Goal: Transaction & Acquisition: Purchase product/service

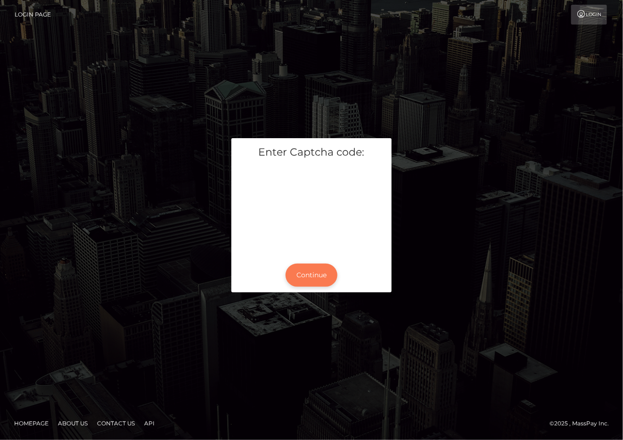
click at [308, 263] on button "Continue" at bounding box center [311, 274] width 52 height 23
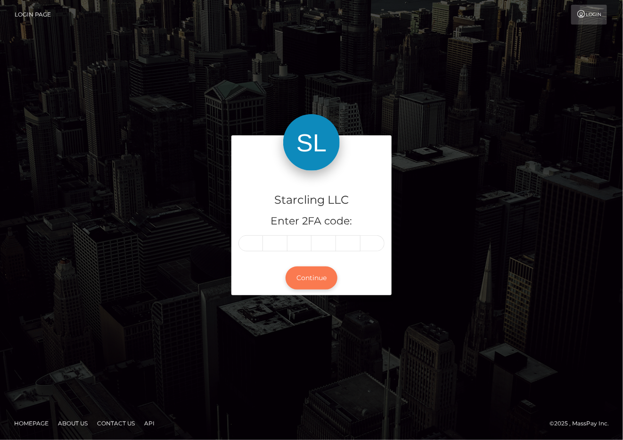
click at [295, 273] on button "Continue" at bounding box center [311, 277] width 52 height 23
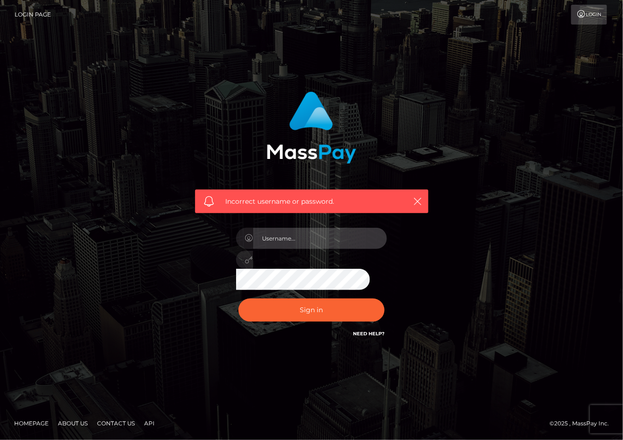
click at [274, 235] on input "text" at bounding box center [320, 238] width 134 height 21
type input "polinab"
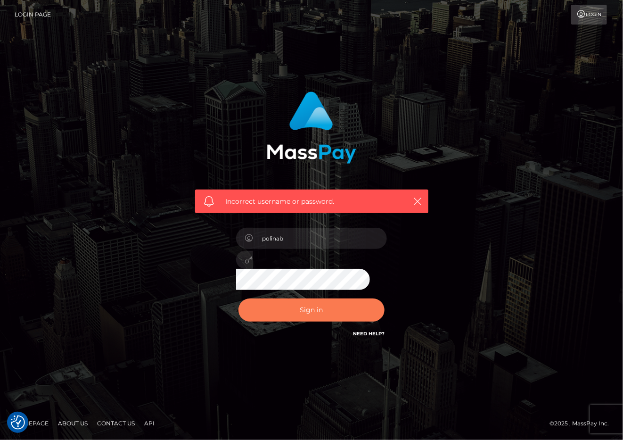
click at [309, 318] on button "Sign in" at bounding box center [311, 309] width 146 height 23
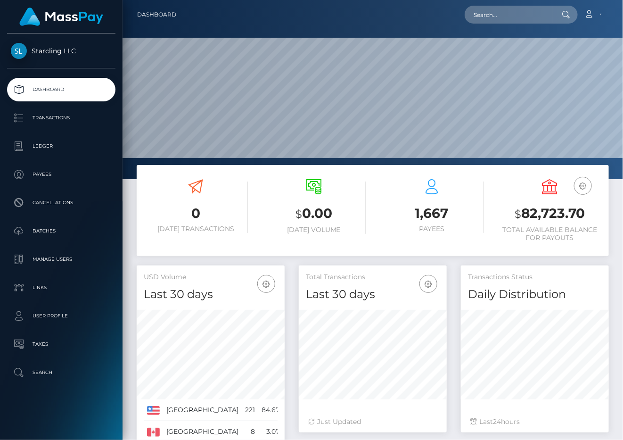
scroll to position [166, 148]
click at [534, 14] on input "text" at bounding box center [508, 15] width 89 height 18
paste input "129599"
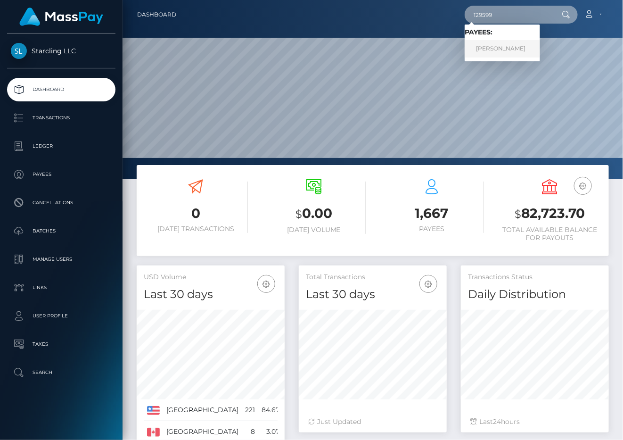
type input "129599"
click at [503, 49] on link "Abel Ruiz" at bounding box center [501, 48] width 75 height 17
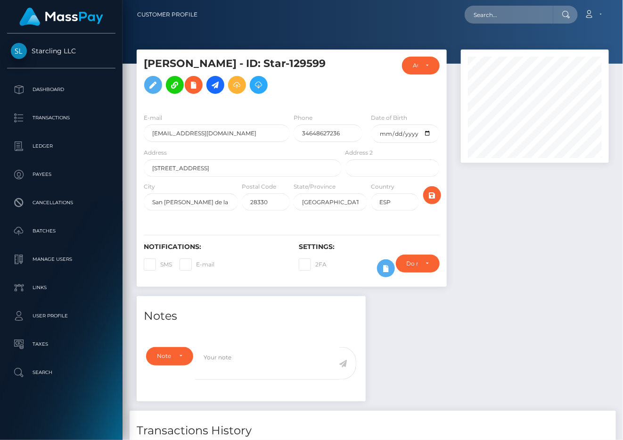
scroll to position [113, 148]
drag, startPoint x: 361, startPoint y: 81, endPoint x: 353, endPoint y: 104, distance: 24.3
click at [361, 81] on div at bounding box center [369, 81] width 52 height 49
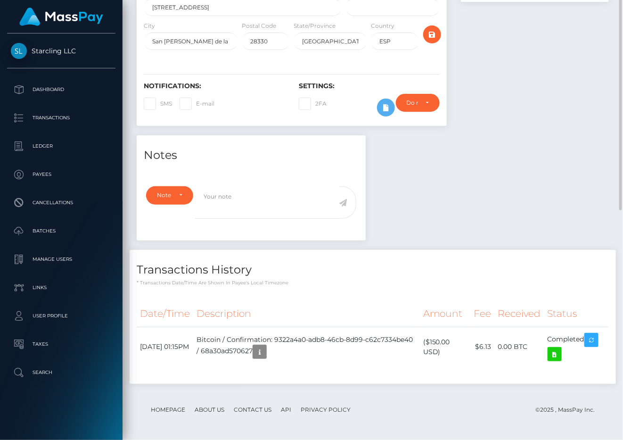
scroll to position [0, 0]
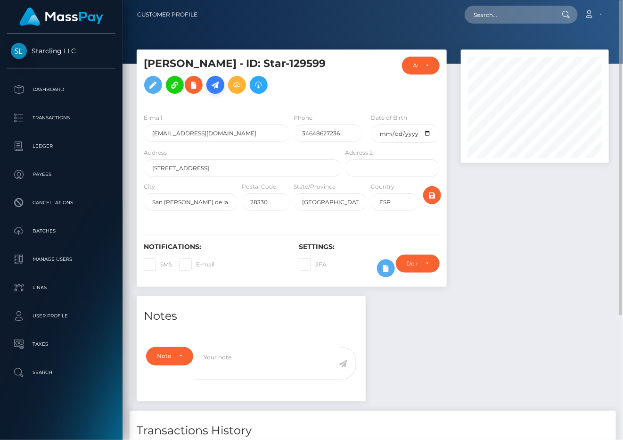
click at [210, 91] on icon at bounding box center [215, 85] width 11 height 12
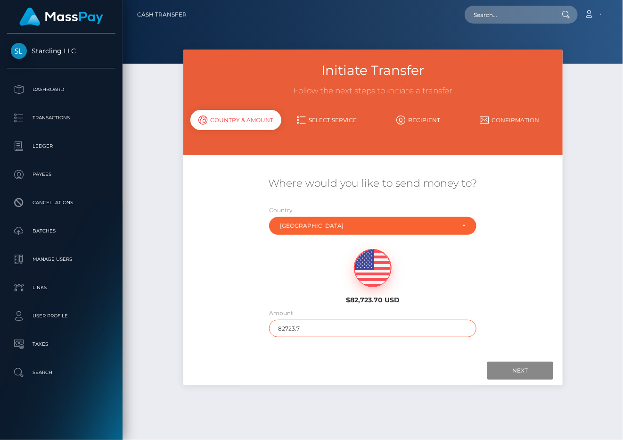
click at [318, 325] on input "82723.7" at bounding box center [372, 327] width 207 height 17
click at [437, 352] on div "Where would you like to send money to? Country Abkhazia [GEOGRAPHIC_DATA] [GEOG…" at bounding box center [372, 255] width 379 height 201
click at [516, 368] on input "Next" at bounding box center [520, 370] width 66 height 18
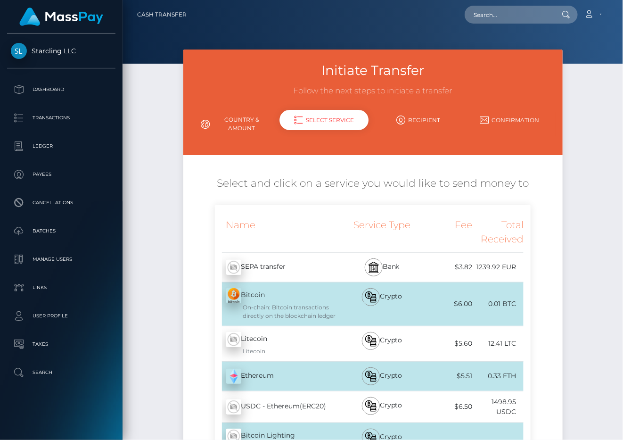
scroll to position [71, 0]
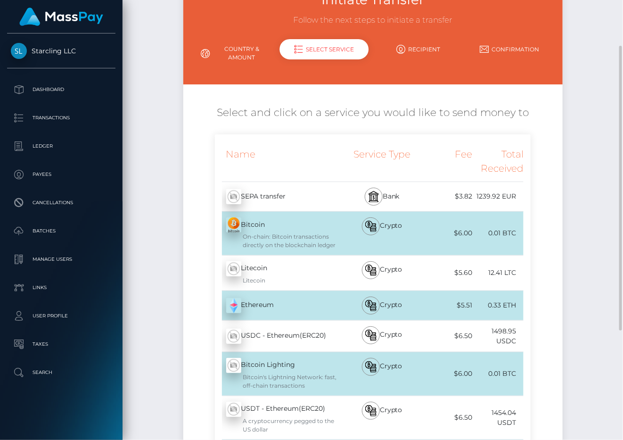
click at [250, 52] on link "Country & Amount" at bounding box center [235, 53] width 91 height 24
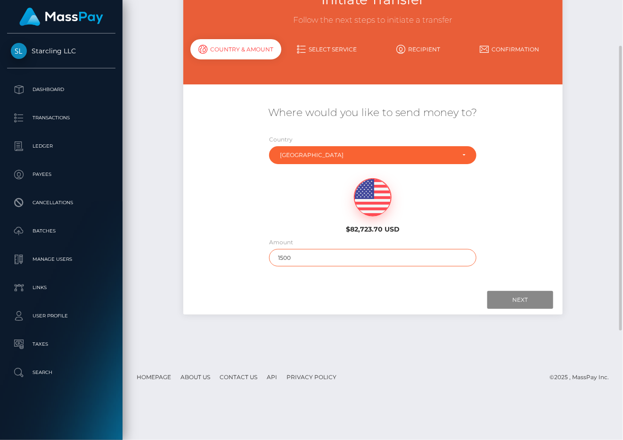
click at [301, 256] on input "1500" at bounding box center [372, 257] width 207 height 17
click at [413, 298] on div at bounding box center [373, 300] width 360 height 18
click at [526, 307] on input "Next" at bounding box center [520, 300] width 66 height 18
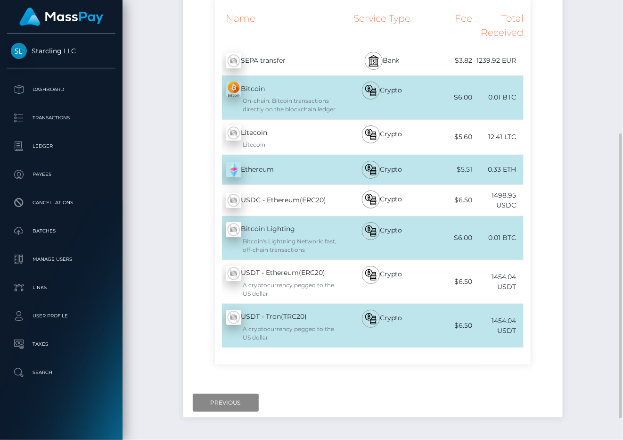
scroll to position [207, 0]
click at [214, 400] on input "Previous" at bounding box center [226, 402] width 66 height 18
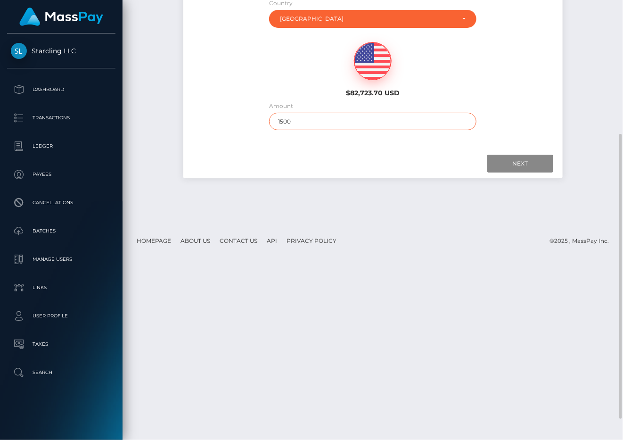
click at [309, 121] on input "1500" at bounding box center [372, 121] width 207 height 17
type input "5"
click at [519, 163] on input "Next" at bounding box center [520, 164] width 66 height 18
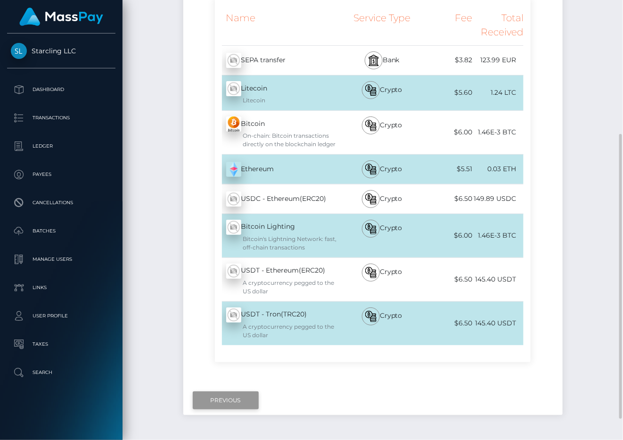
click at [222, 399] on input "Previous" at bounding box center [226, 400] width 66 height 18
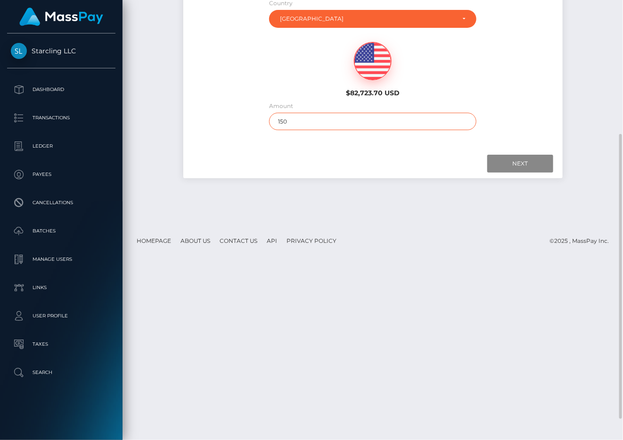
click at [319, 125] on input "150" at bounding box center [372, 121] width 207 height 17
type input "1500"
click at [503, 158] on input "Next" at bounding box center [520, 164] width 66 height 18
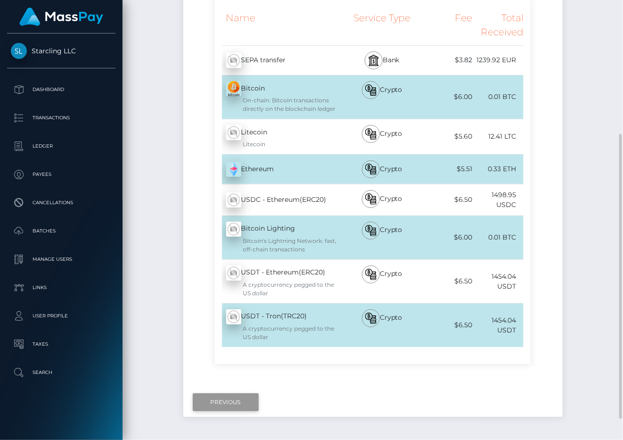
click at [211, 399] on input "Previous" at bounding box center [226, 402] width 66 height 18
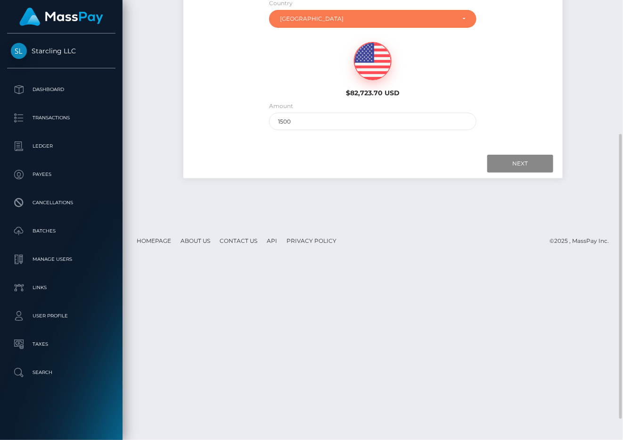
drag, startPoint x: 294, startPoint y: 21, endPoint x: 296, endPoint y: 34, distance: 13.9
click at [294, 21] on div "[GEOGRAPHIC_DATA]" at bounding box center [367, 19] width 175 height 8
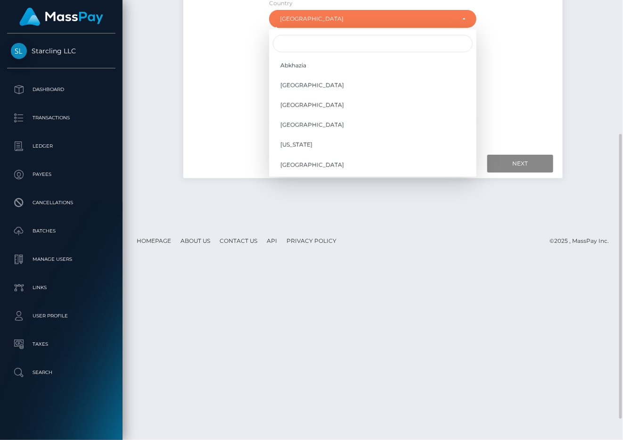
scroll to position [3468, 0]
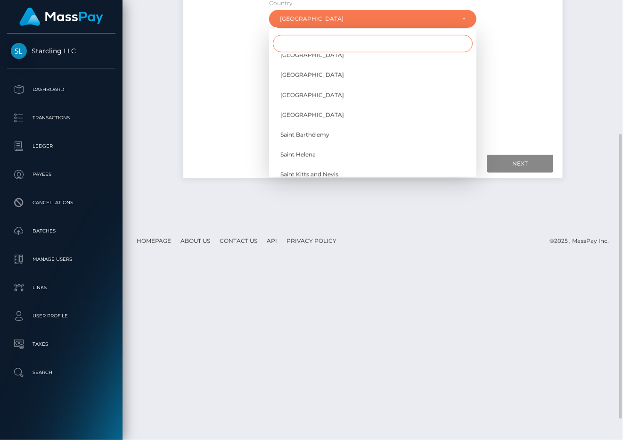
click at [297, 41] on input "Search" at bounding box center [373, 43] width 200 height 17
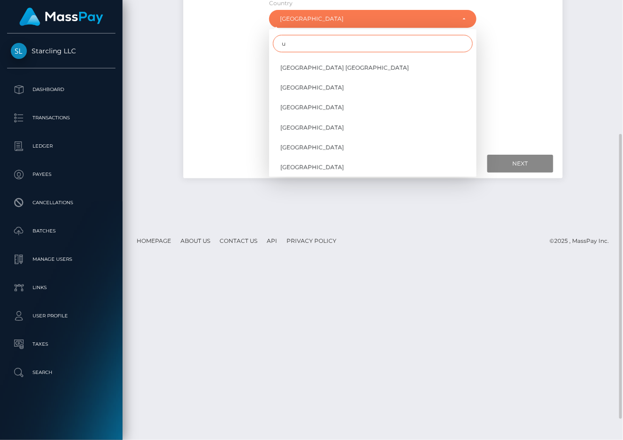
scroll to position [0, 0]
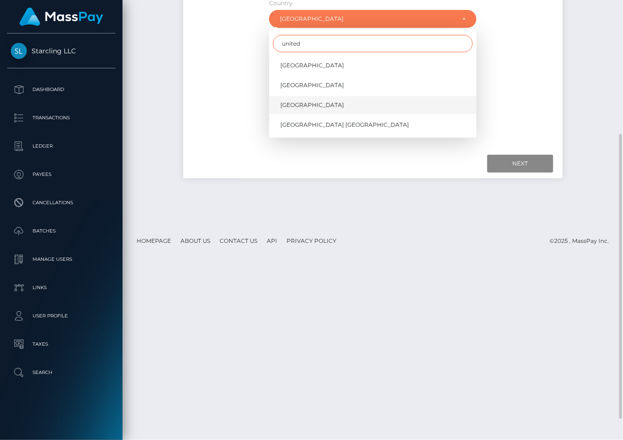
type input "united"
click at [316, 105] on span "[GEOGRAPHIC_DATA]" at bounding box center [312, 105] width 64 height 8
select select "[GEOGRAPHIC_DATA]"
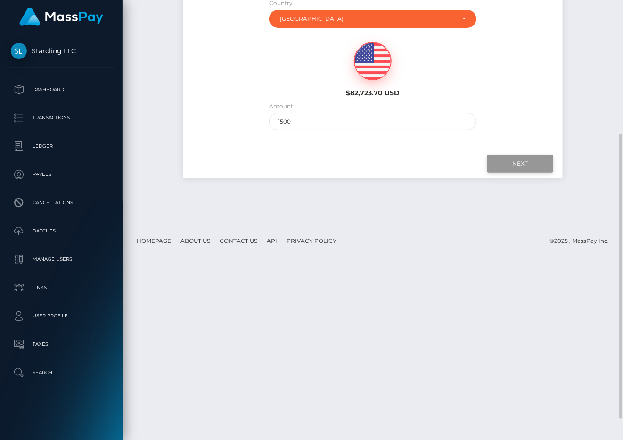
click at [523, 165] on input "Next" at bounding box center [520, 164] width 66 height 18
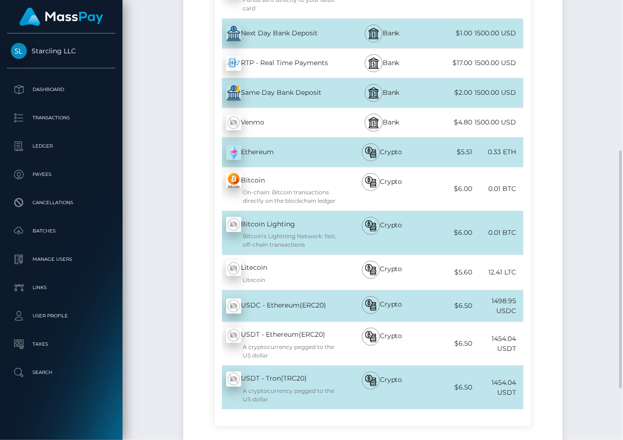
scroll to position [349, 0]
